Goal: Transaction & Acquisition: Purchase product/service

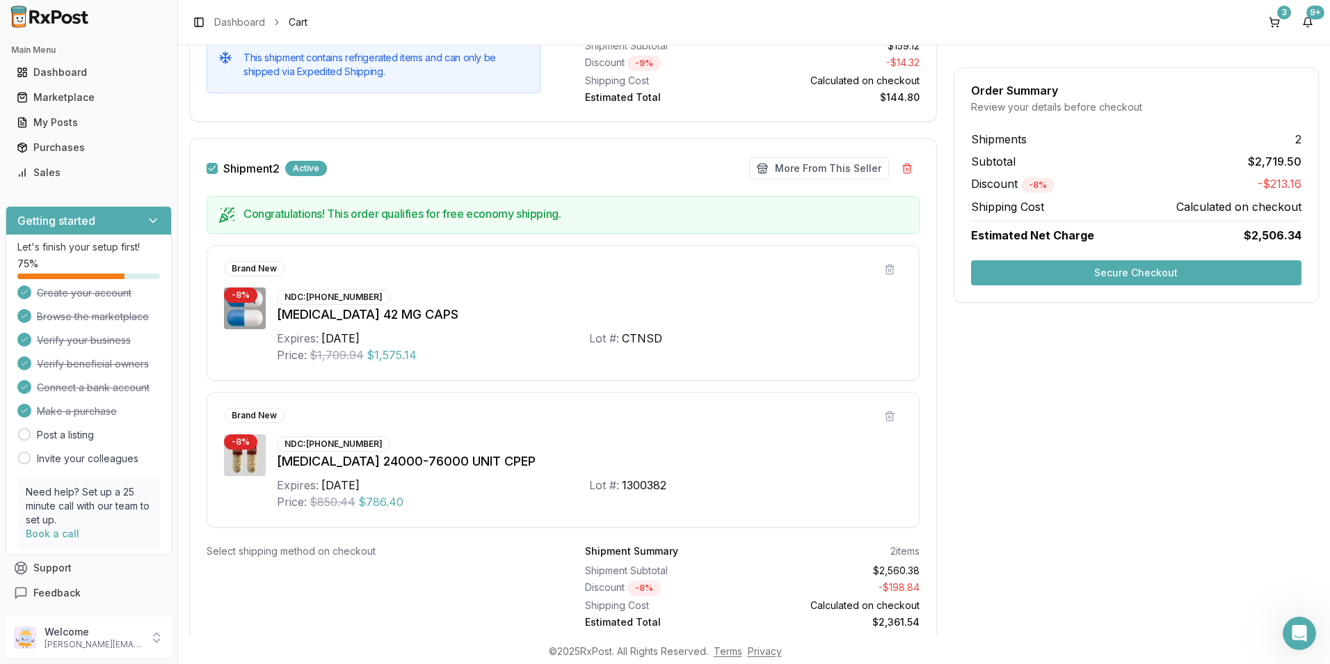
scroll to position [487, 0]
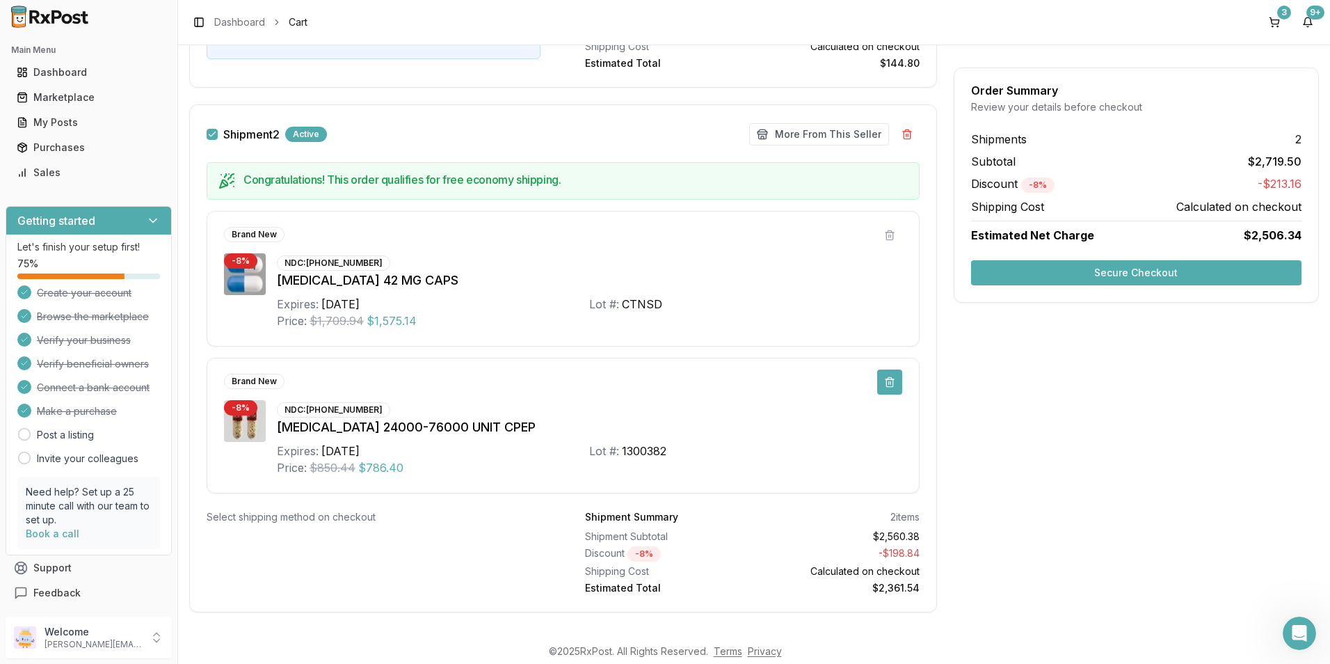
click at [884, 379] on button at bounding box center [889, 381] width 25 height 25
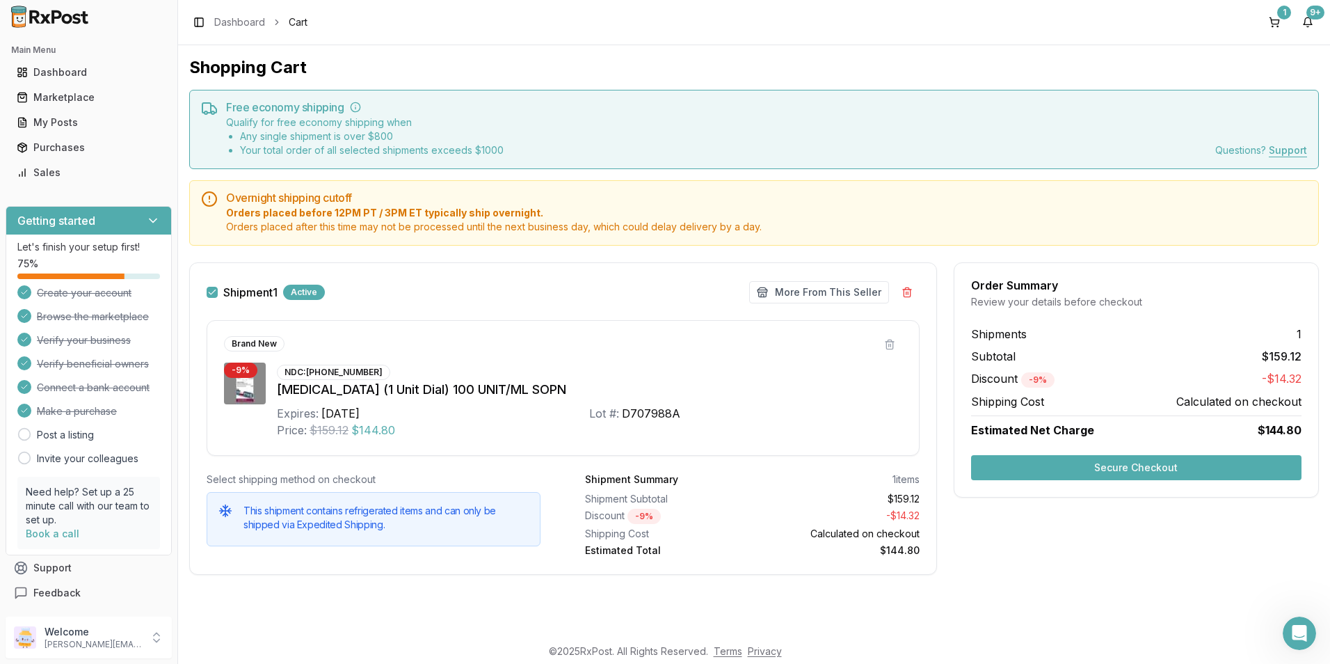
click at [1055, 561] on div "Order Summary Review your details before checkout Shipments 1 Subtotal $159.12 …" at bounding box center [1136, 426] width 365 height 329
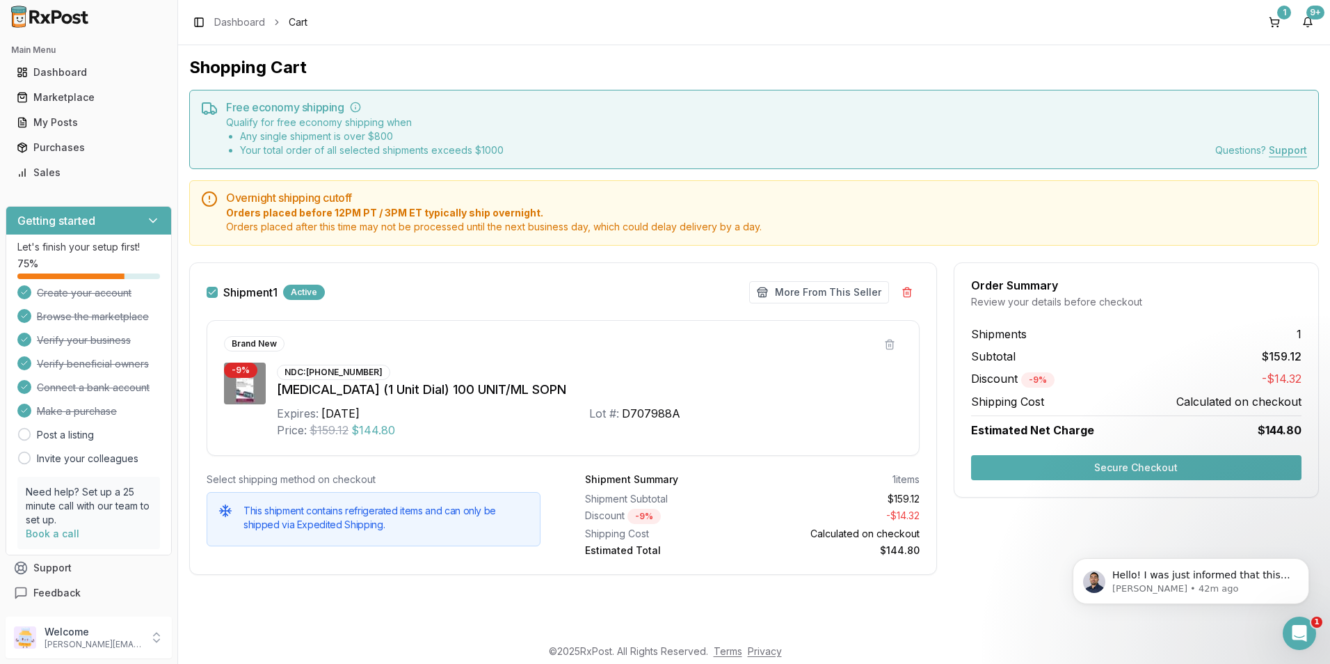
click at [1101, 470] on button "Secure Checkout" at bounding box center [1136, 467] width 330 height 25
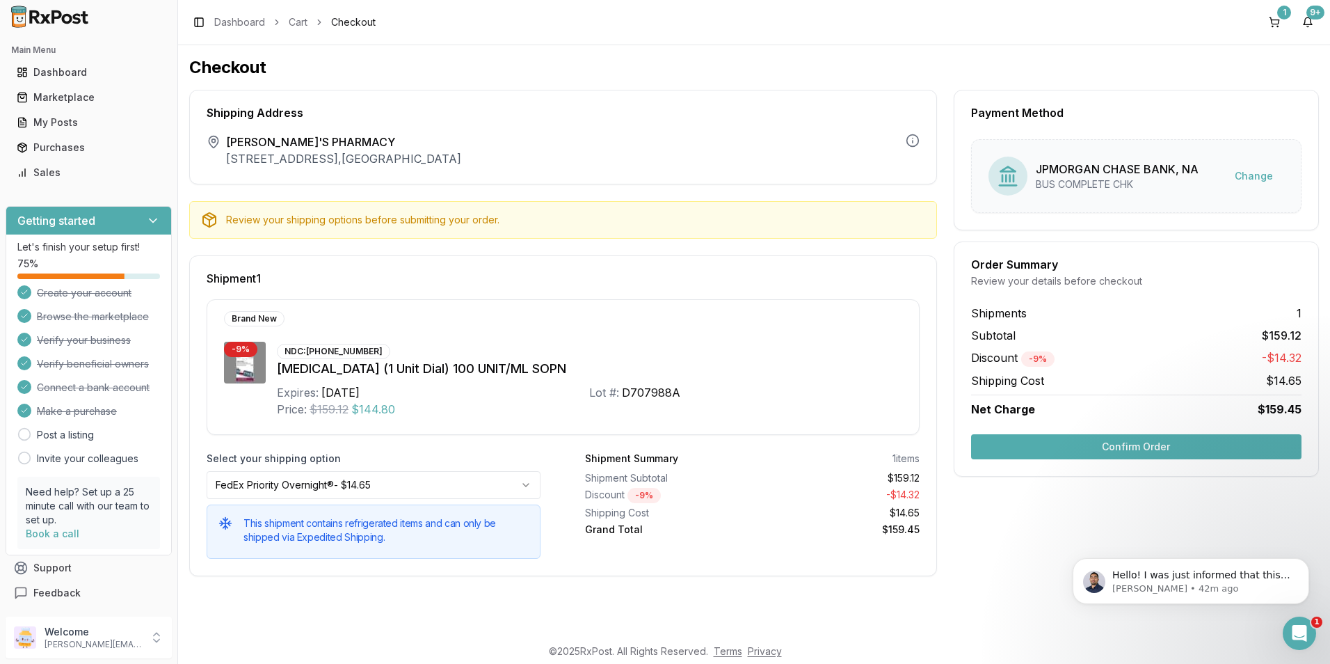
click at [1102, 444] on button "Confirm Order" at bounding box center [1136, 446] width 330 height 25
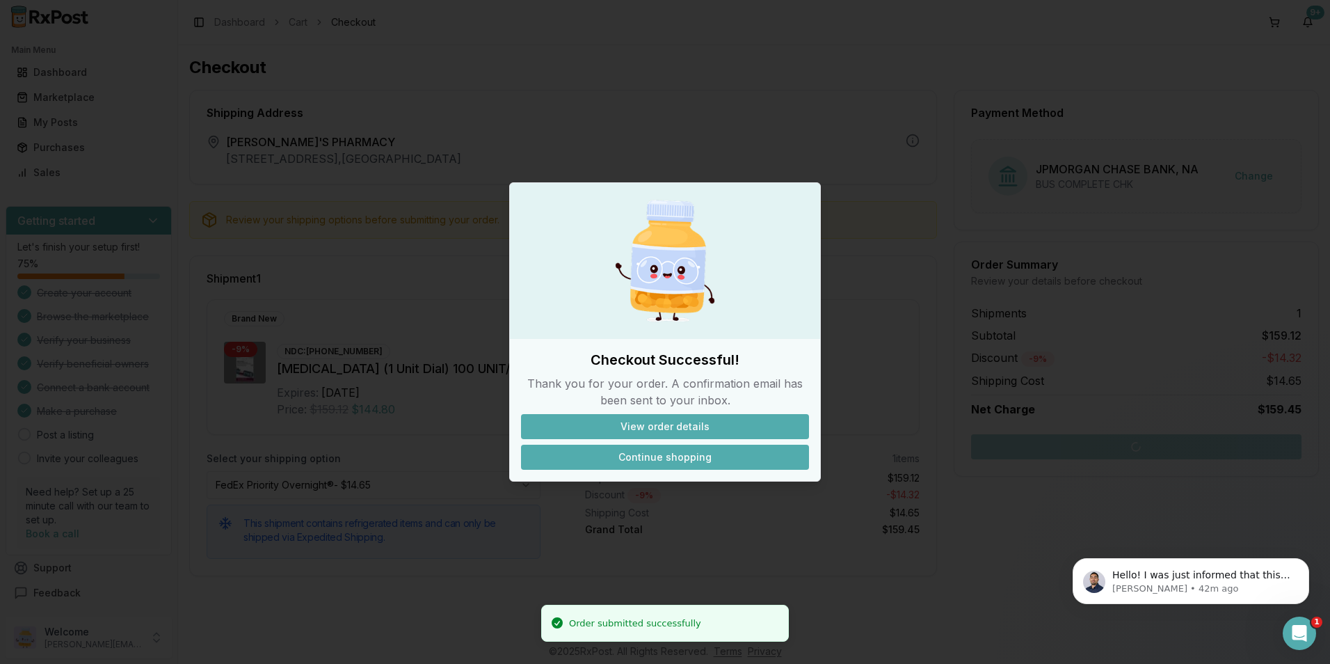
click at [699, 453] on button "Continue shopping" at bounding box center [665, 457] width 288 height 25
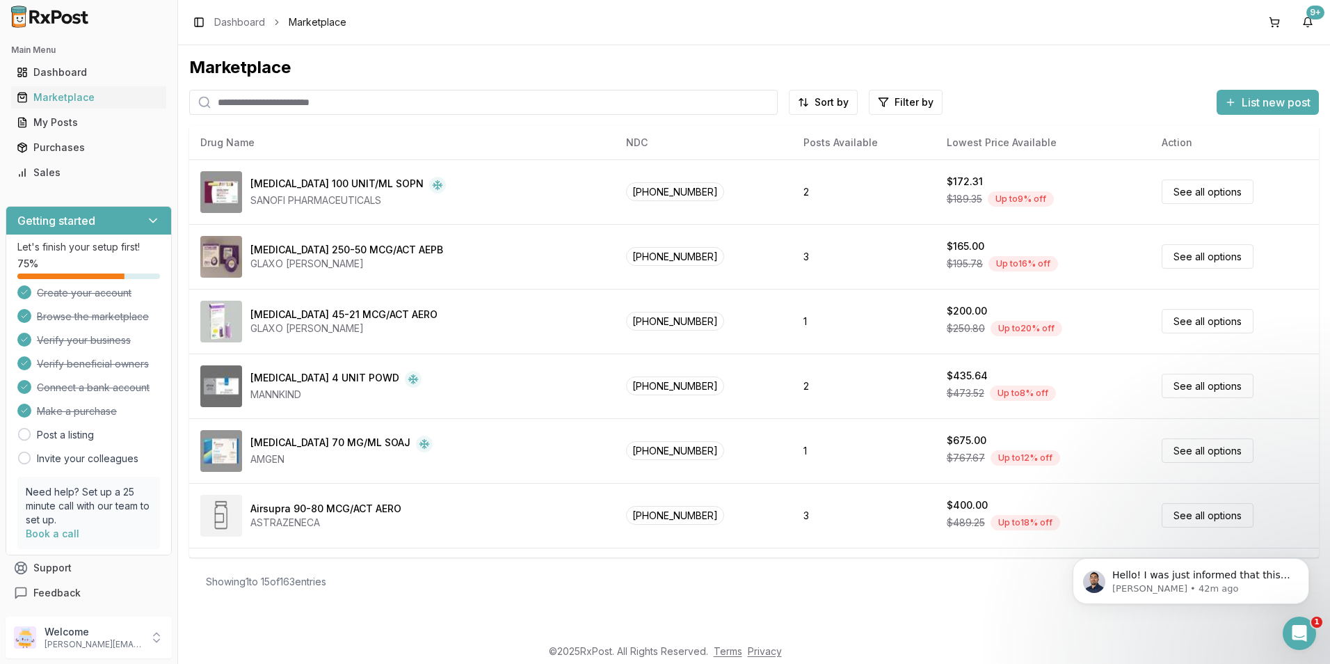
click at [314, 102] on input "search" at bounding box center [483, 102] width 589 height 25
type input "*******"
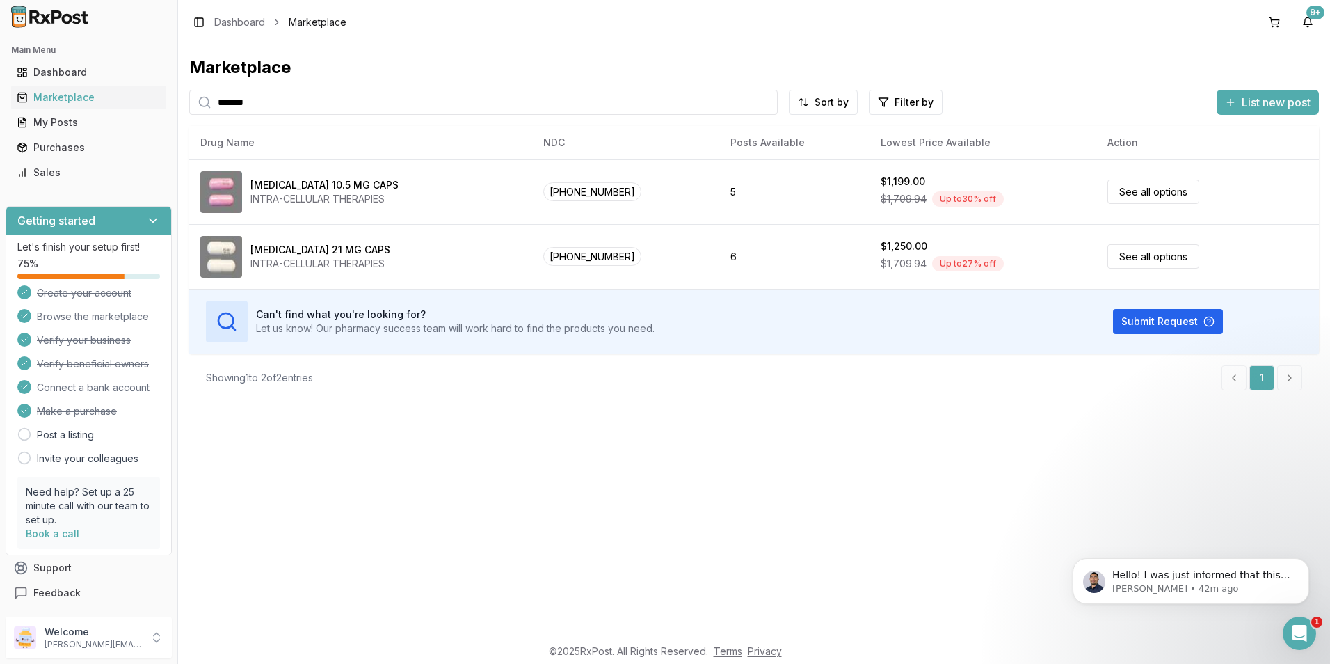
drag, startPoint x: 284, startPoint y: 111, endPoint x: 190, endPoint y: 111, distance: 93.9
click at [190, 111] on div "*******" at bounding box center [483, 102] width 589 height 25
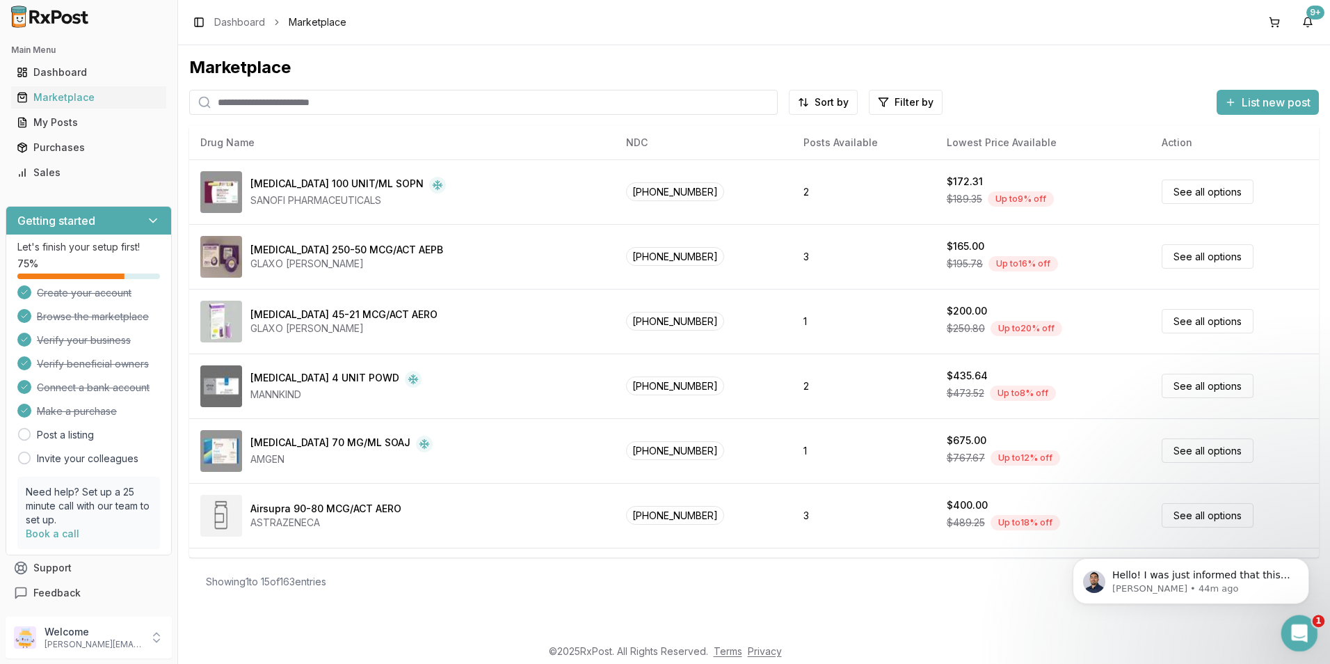
click at [1299, 631] on icon "Open Intercom Messenger" at bounding box center [1298, 630] width 10 height 11
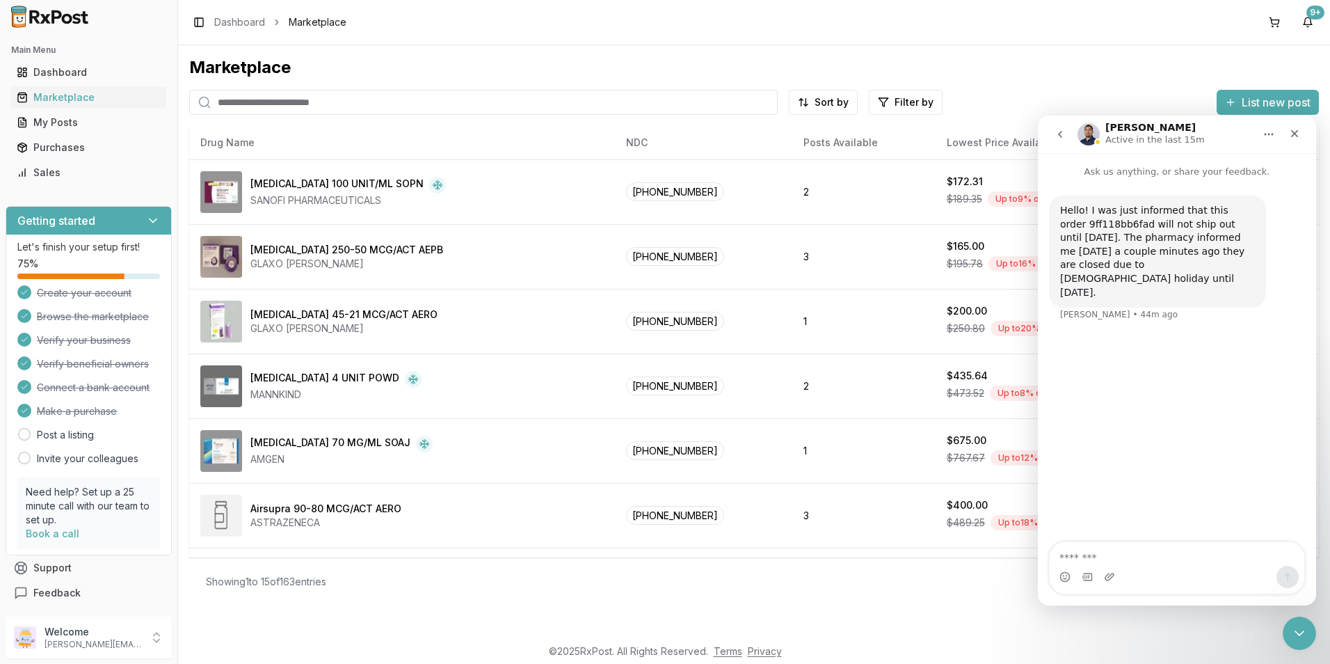
click at [1132, 543] on textarea "Message…" at bounding box center [1177, 554] width 255 height 24
type textarea "*"
type textarea "**"
click at [1282, 573] on button "Send a message…" at bounding box center [1288, 577] width 22 height 22
click at [1291, 130] on icon "Close" at bounding box center [1294, 133] width 11 height 11
